Goal: Task Accomplishment & Management: Manage account settings

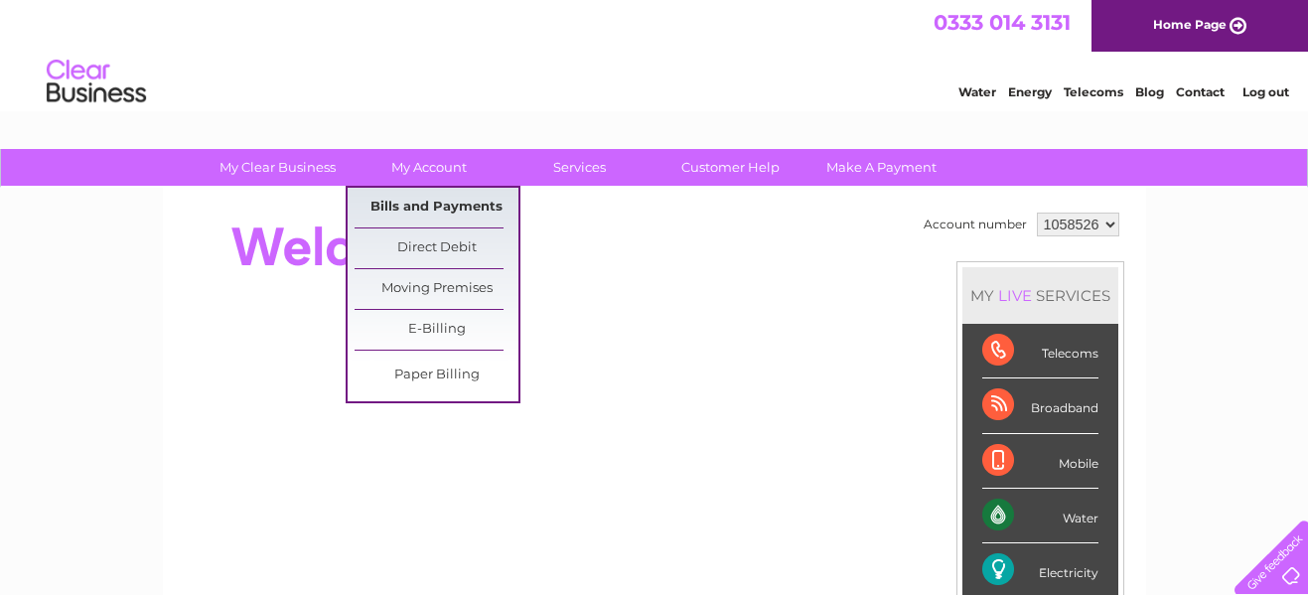
click at [418, 203] on link "Bills and Payments" at bounding box center [437, 208] width 164 height 40
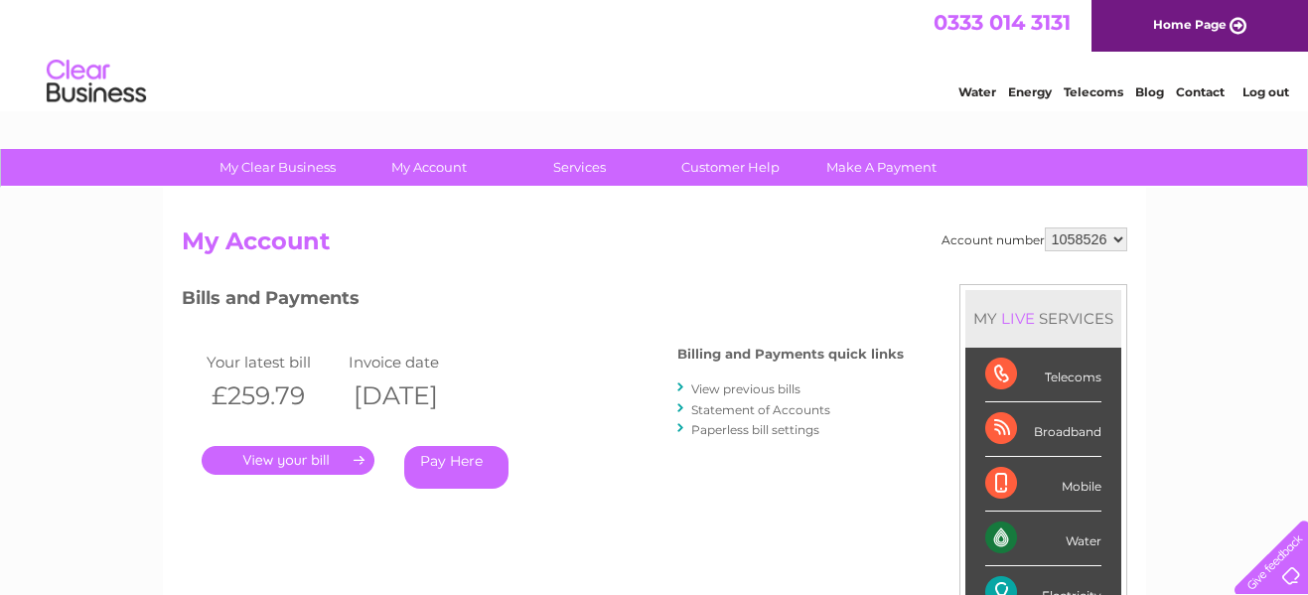
click at [263, 460] on link "." at bounding box center [288, 460] width 173 height 29
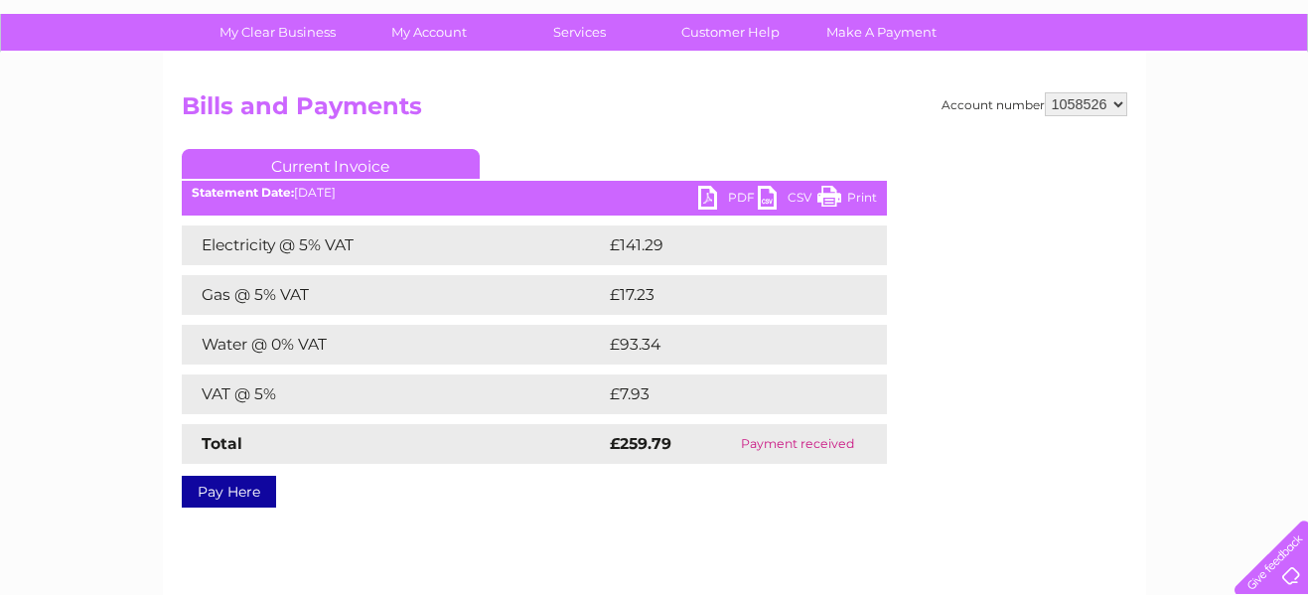
scroll to position [133, 0]
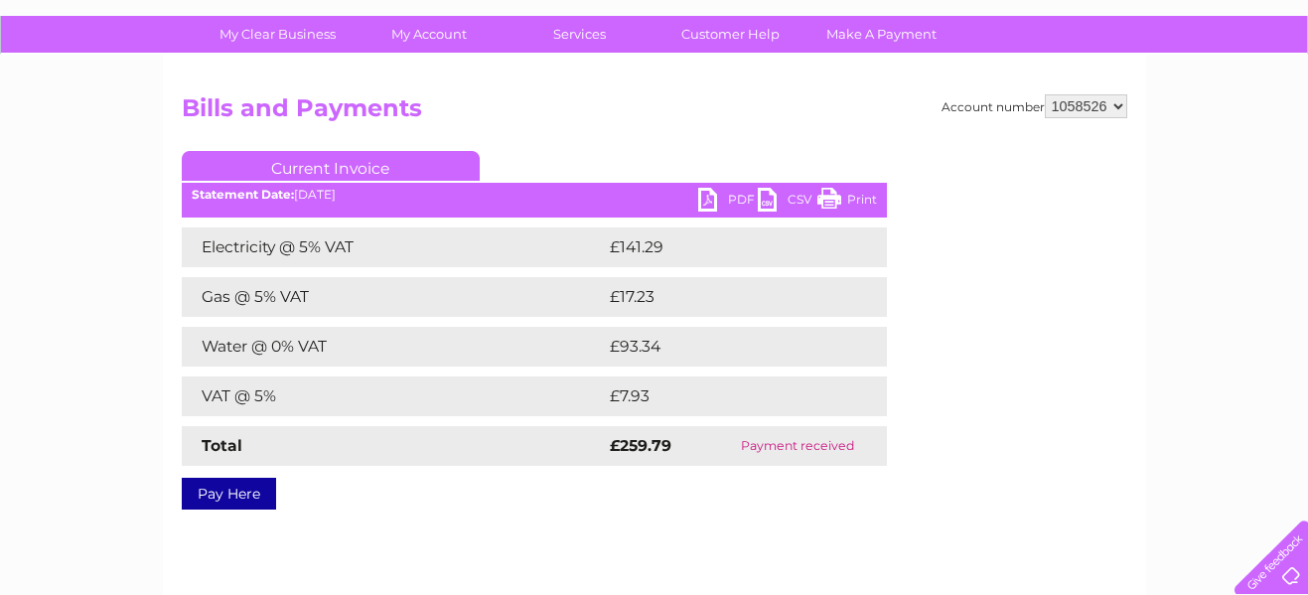
click at [733, 198] on link "PDF" at bounding box center [728, 202] width 60 height 29
